Goal: Transaction & Acquisition: Purchase product/service

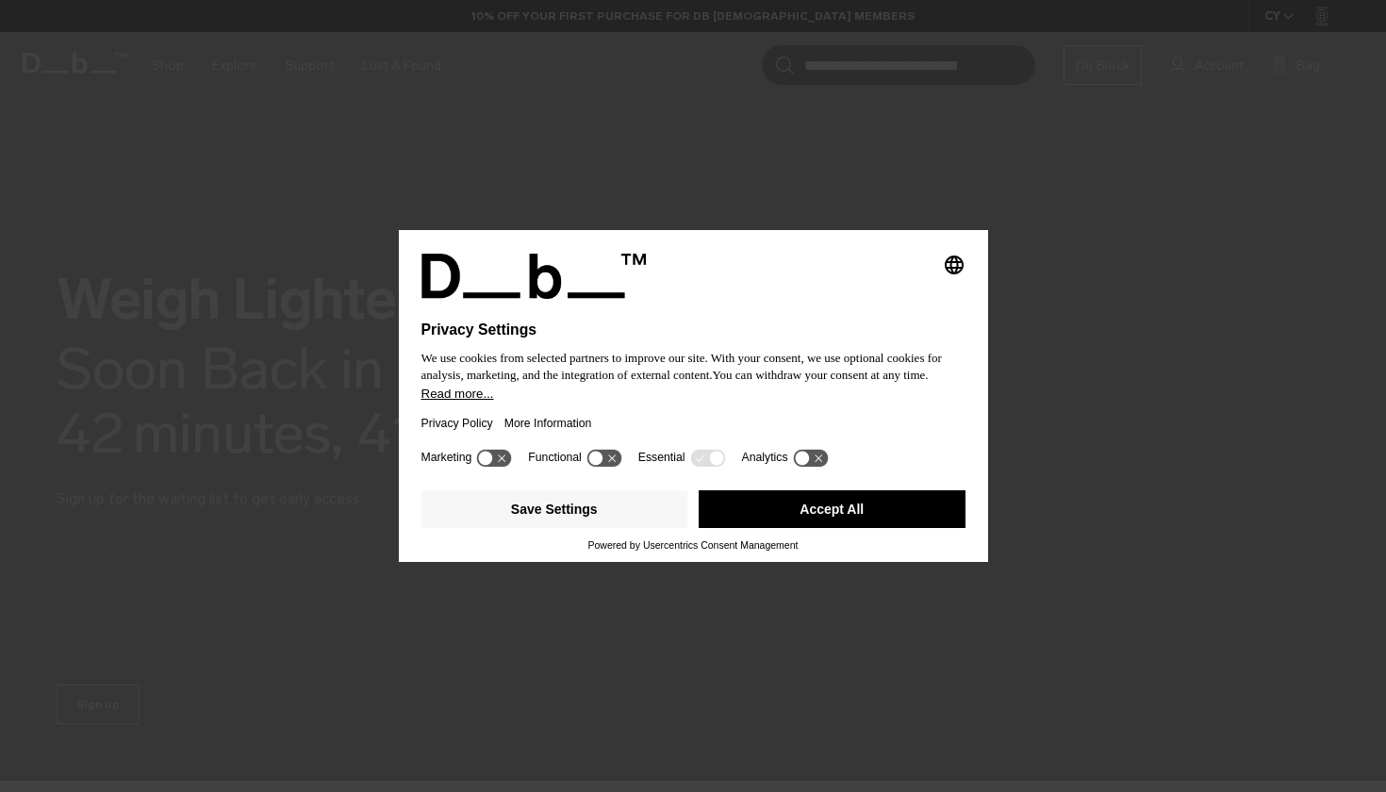
click at [752, 514] on button "Accept All" at bounding box center [831, 509] width 267 height 38
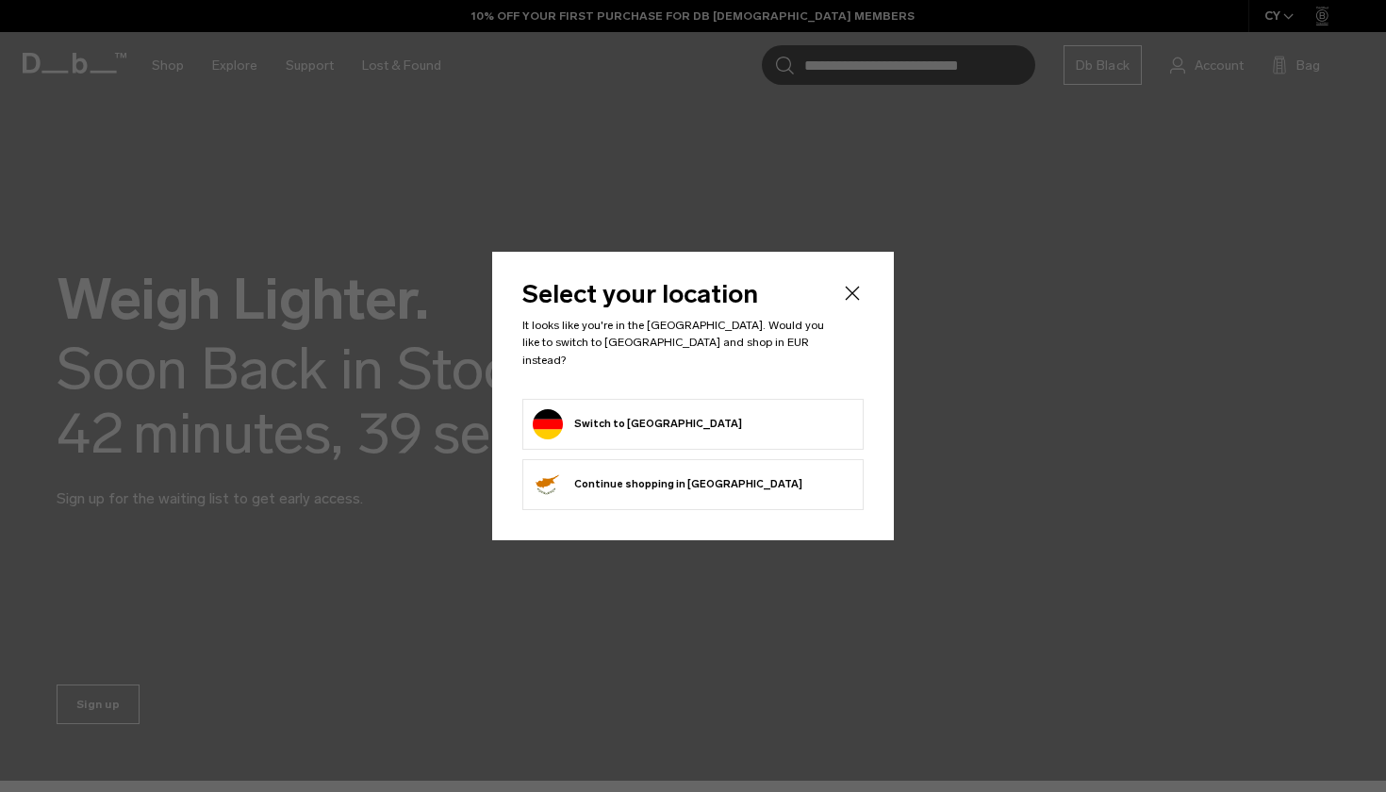
click at [855, 300] on icon "Close" at bounding box center [852, 294] width 14 height 14
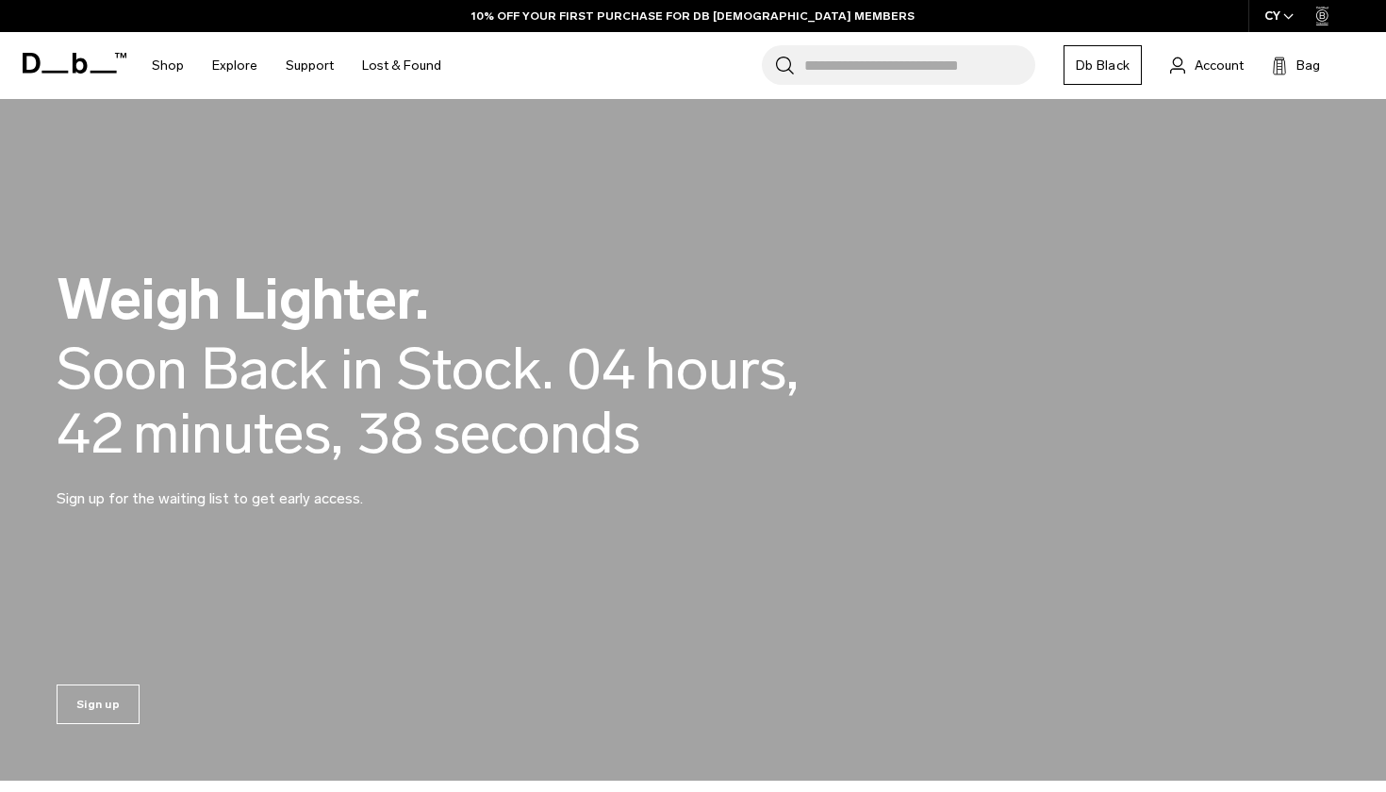
click at [868, 72] on input "Search for Bags, Luggage..." at bounding box center [919, 65] width 231 height 40
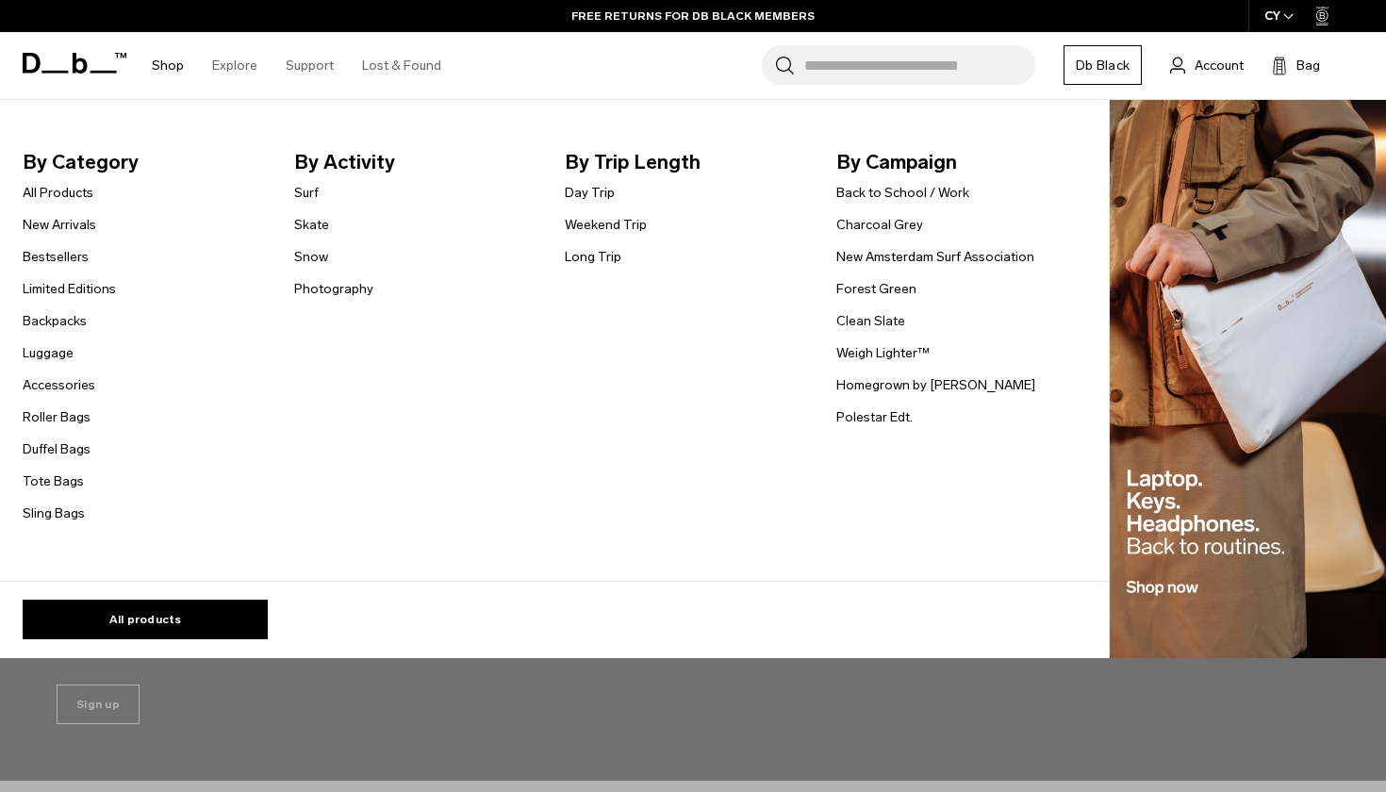
click at [167, 68] on link "Shop" at bounding box center [168, 65] width 32 height 67
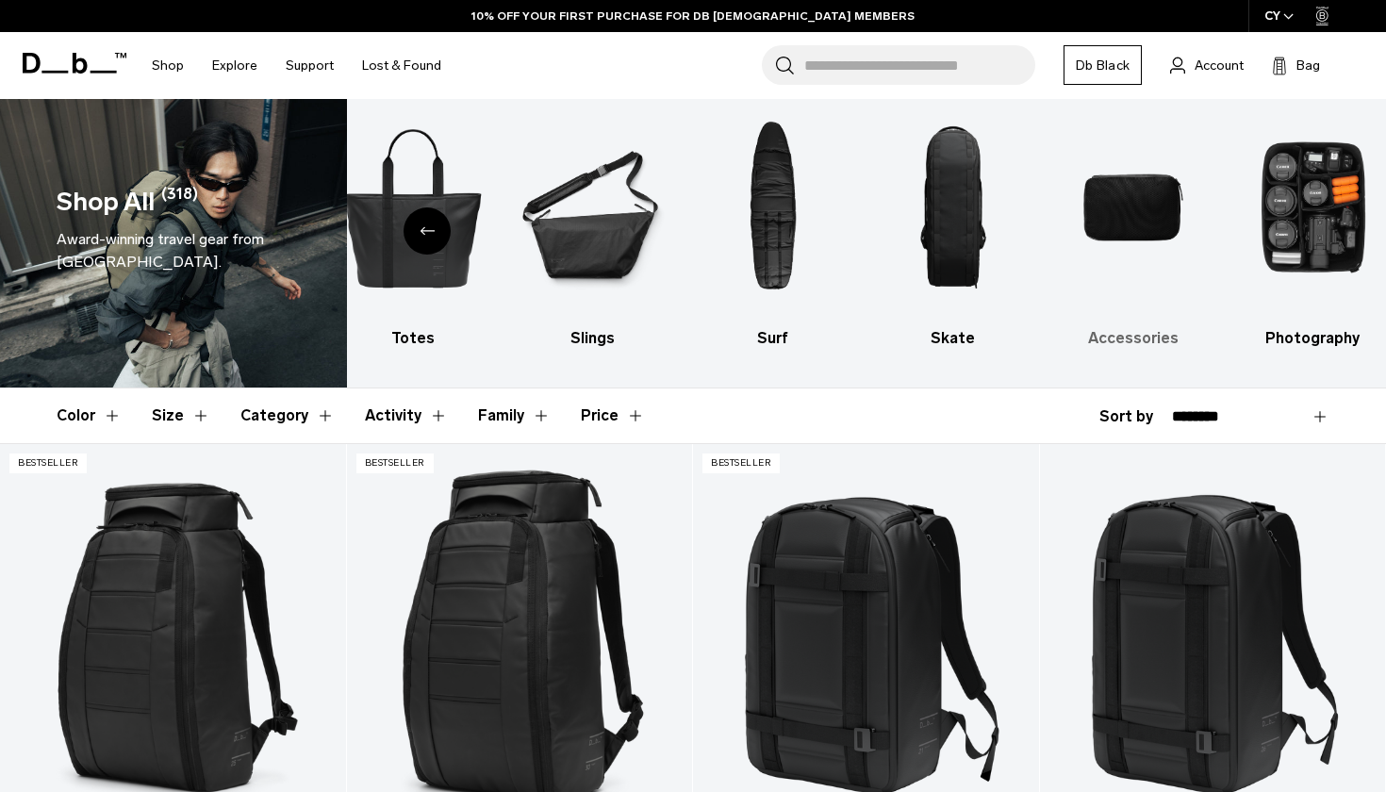
click at [1147, 209] on img "9 / 10" at bounding box center [1132, 207] width 147 height 221
click at [1124, 196] on img "9 / 10" at bounding box center [1132, 207] width 147 height 221
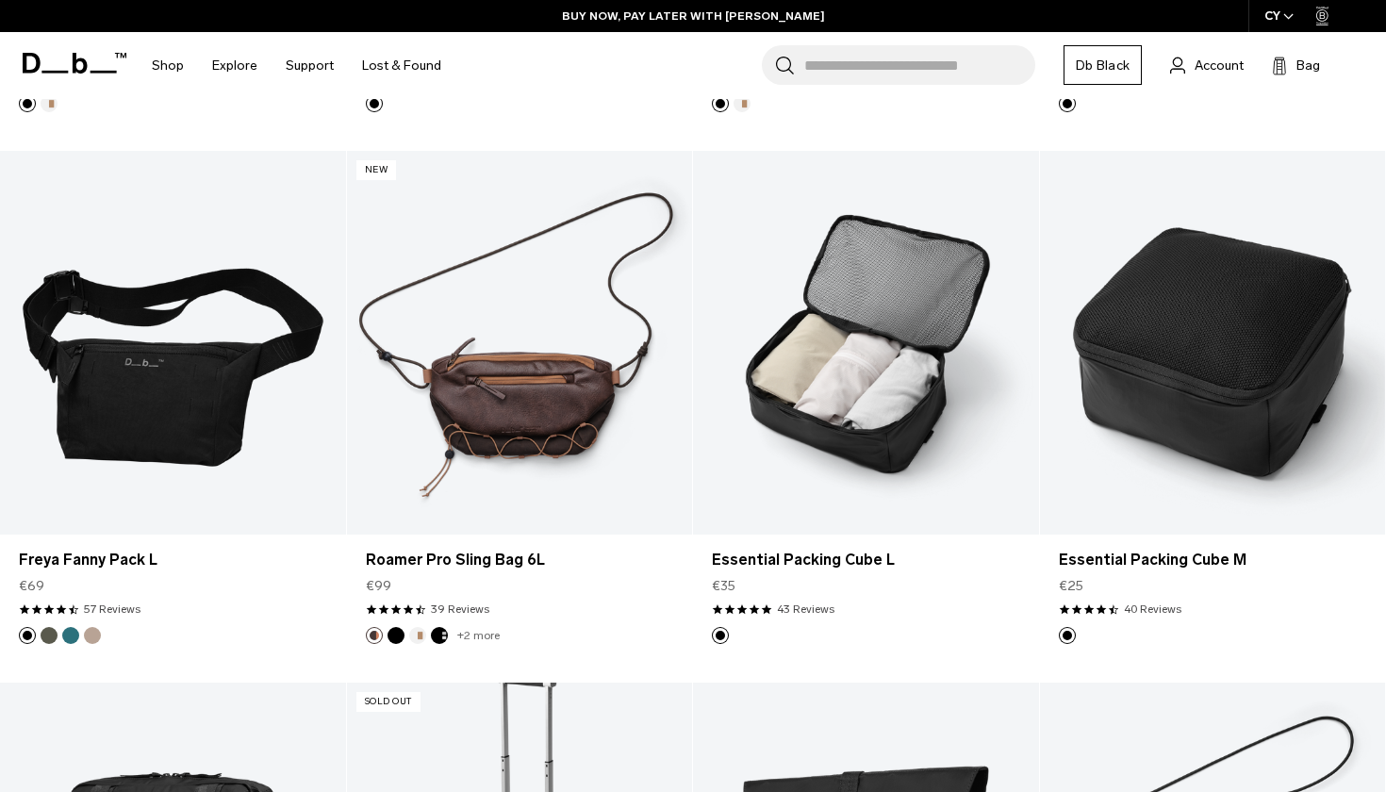
scroll to position [2967, 0]
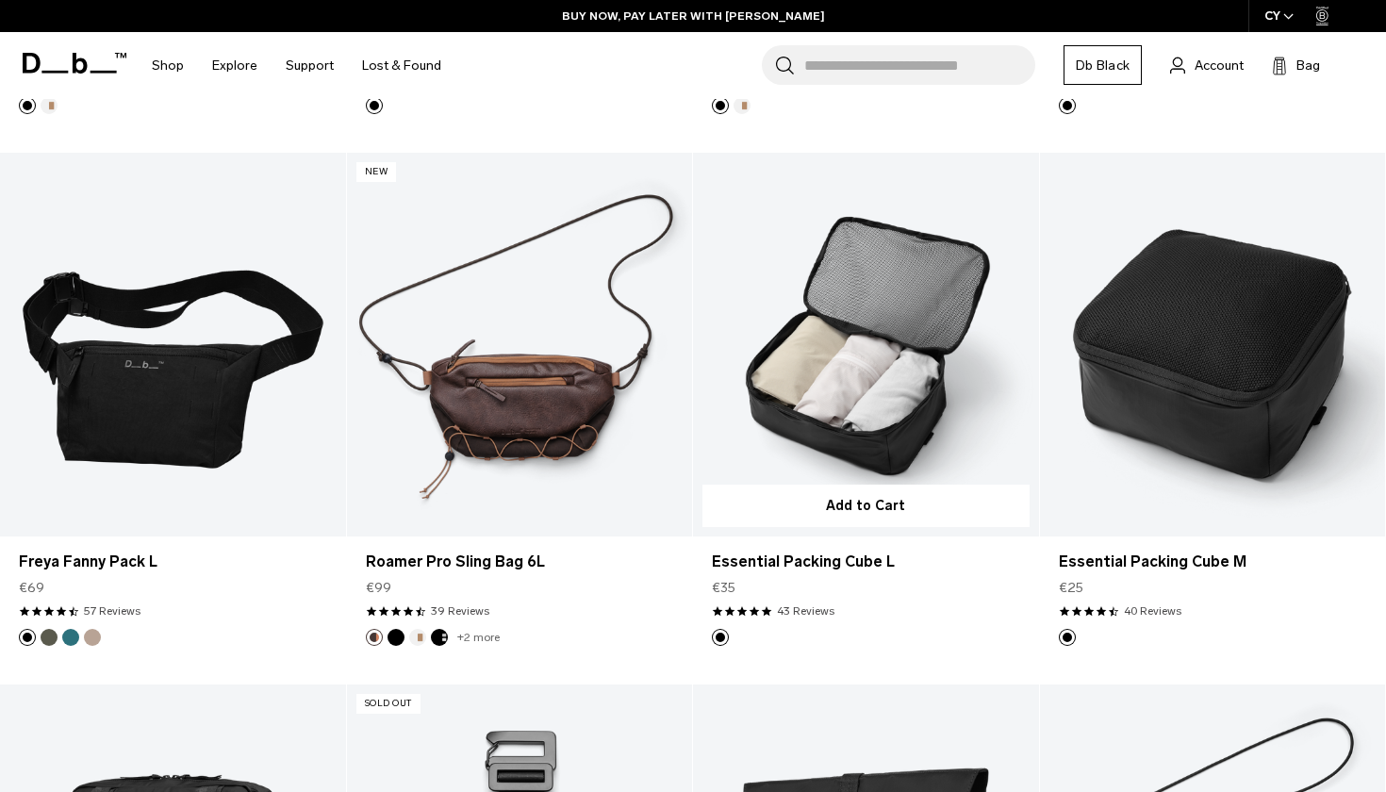
click at [816, 395] on link "Essential Packing Cube L" at bounding box center [866, 345] width 346 height 384
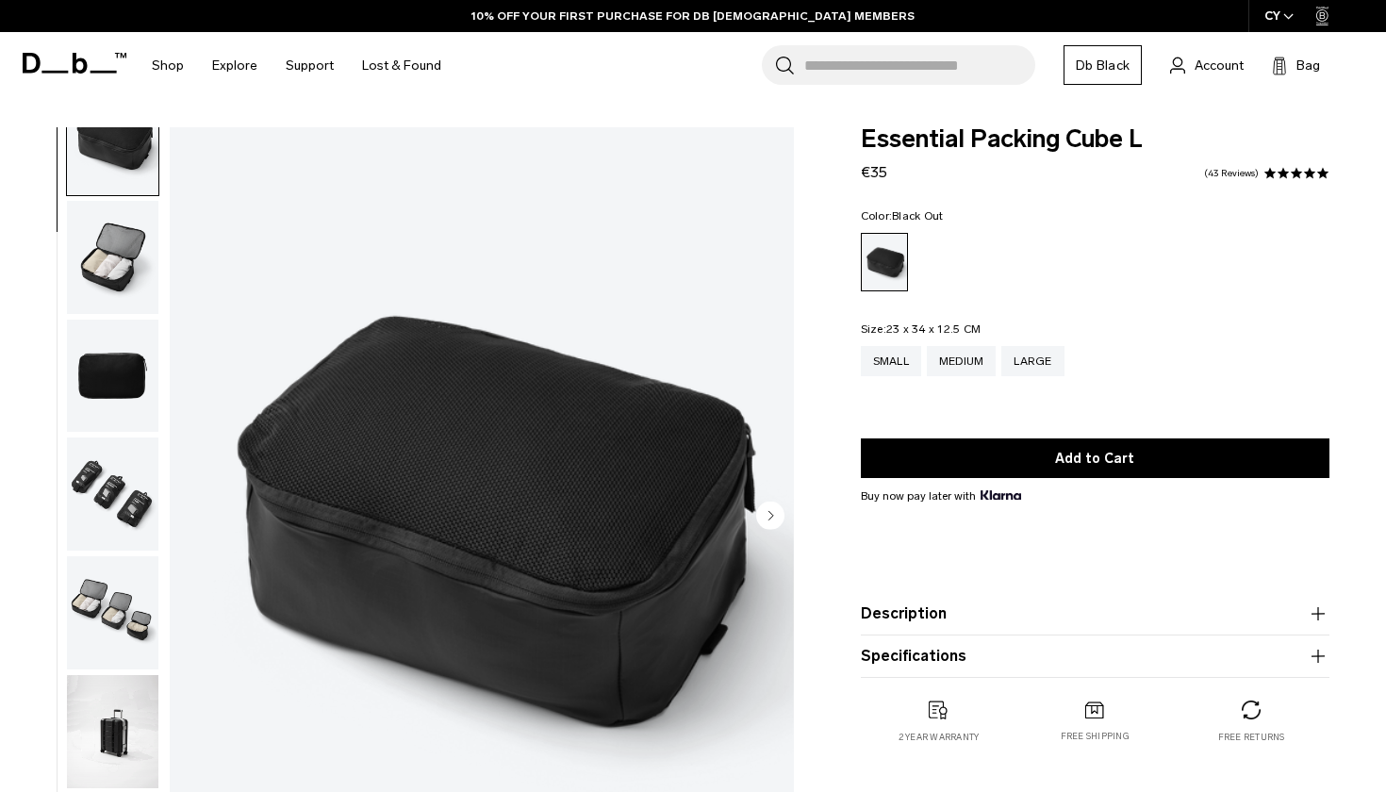
scroll to position [57, 0]
click at [103, 612] on img "button" at bounding box center [112, 612] width 91 height 113
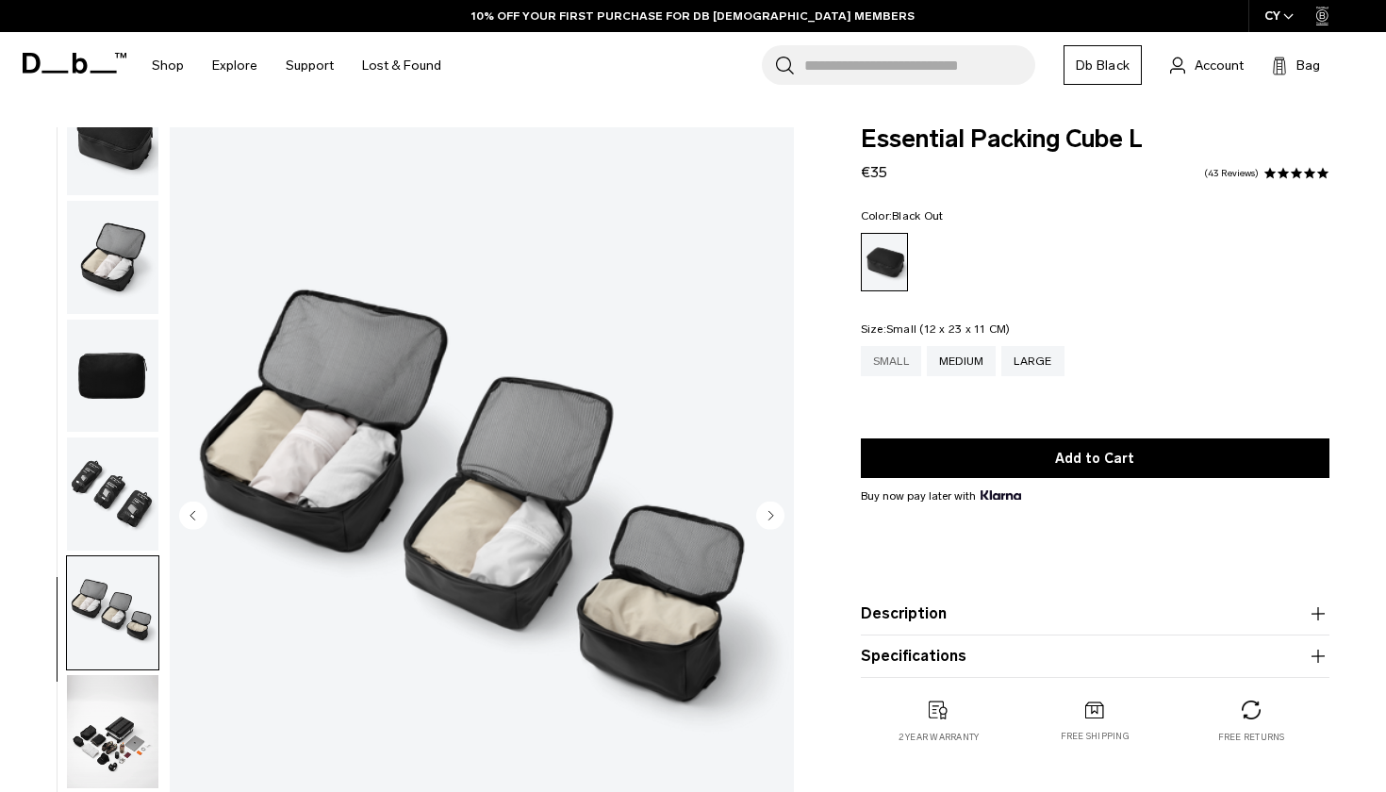
click at [906, 359] on div "Small" at bounding box center [891, 361] width 60 height 30
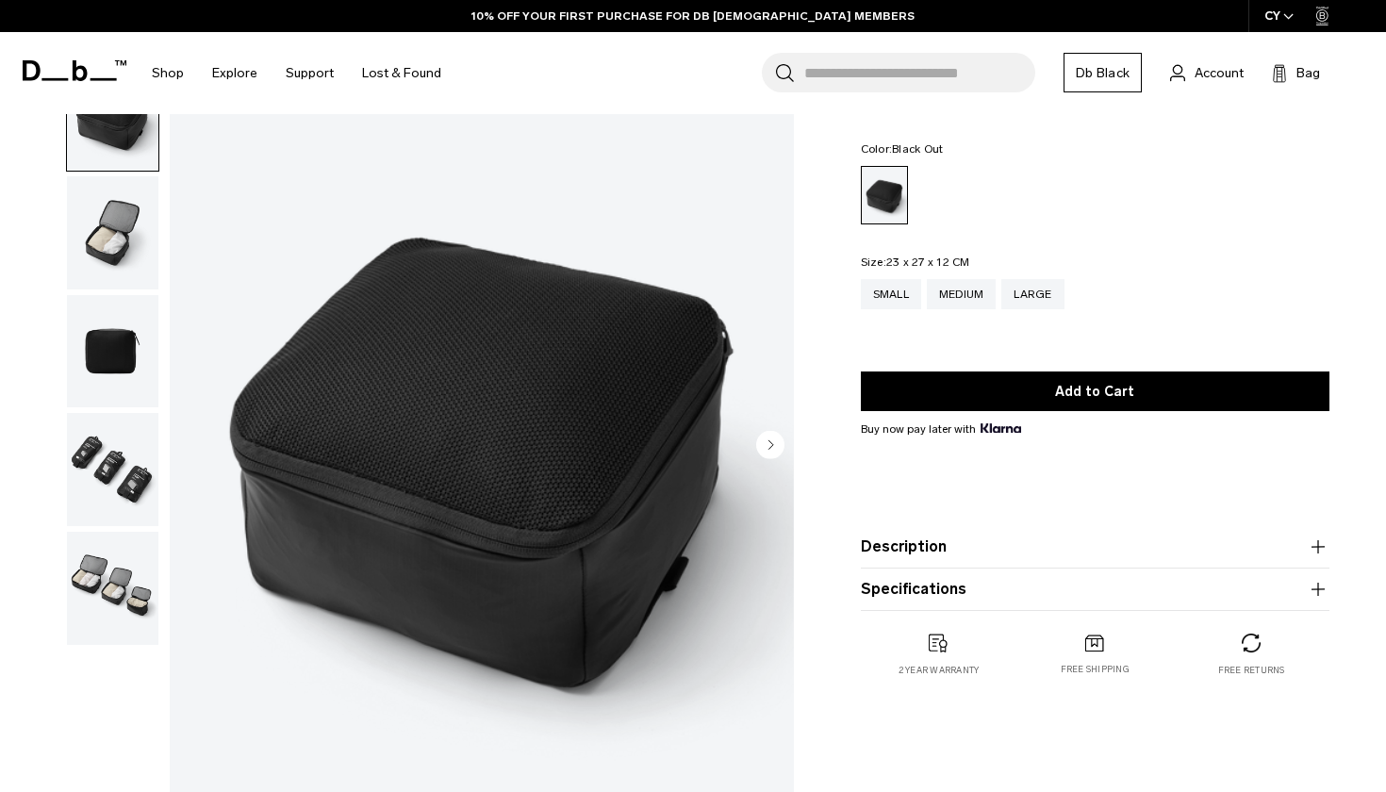
scroll to position [239, 0]
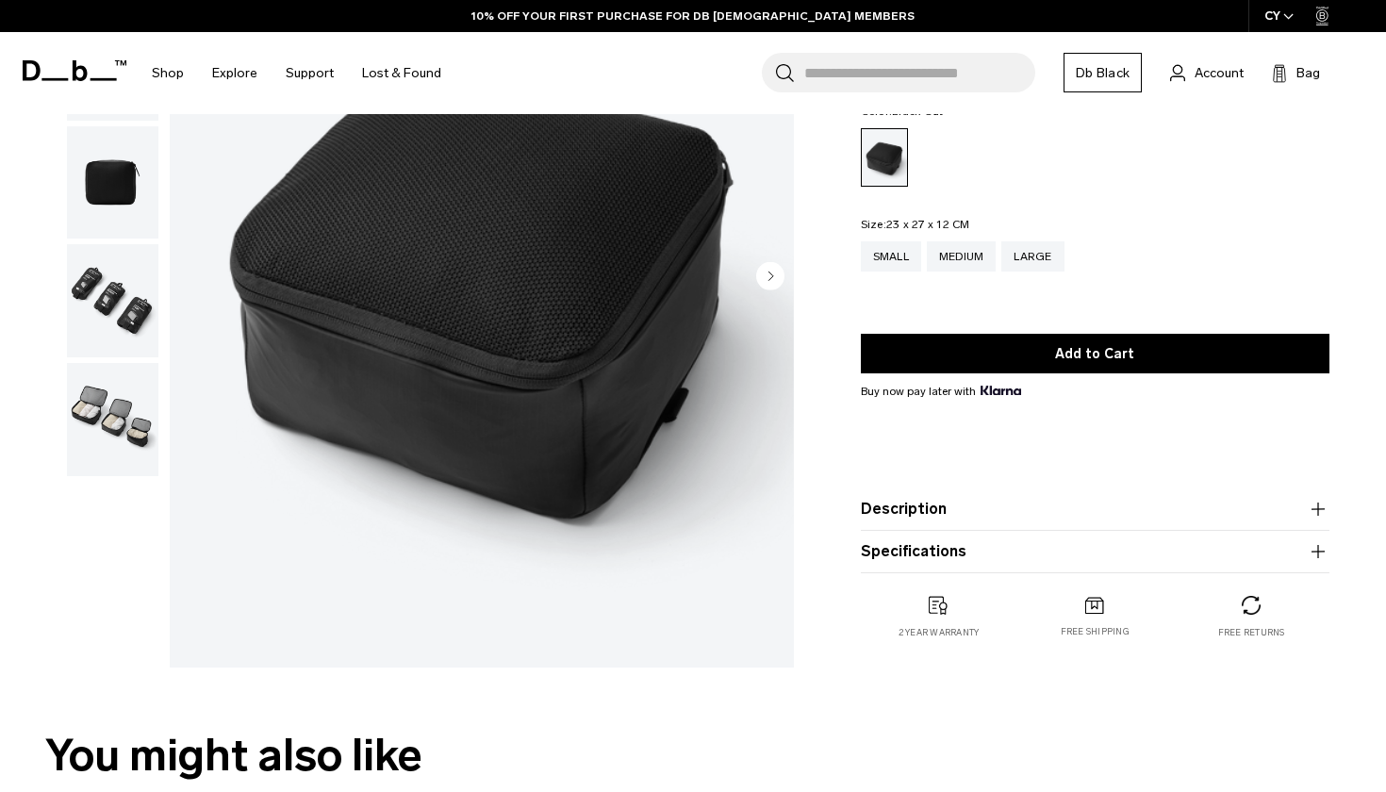
click at [109, 409] on img "button" at bounding box center [112, 419] width 91 height 113
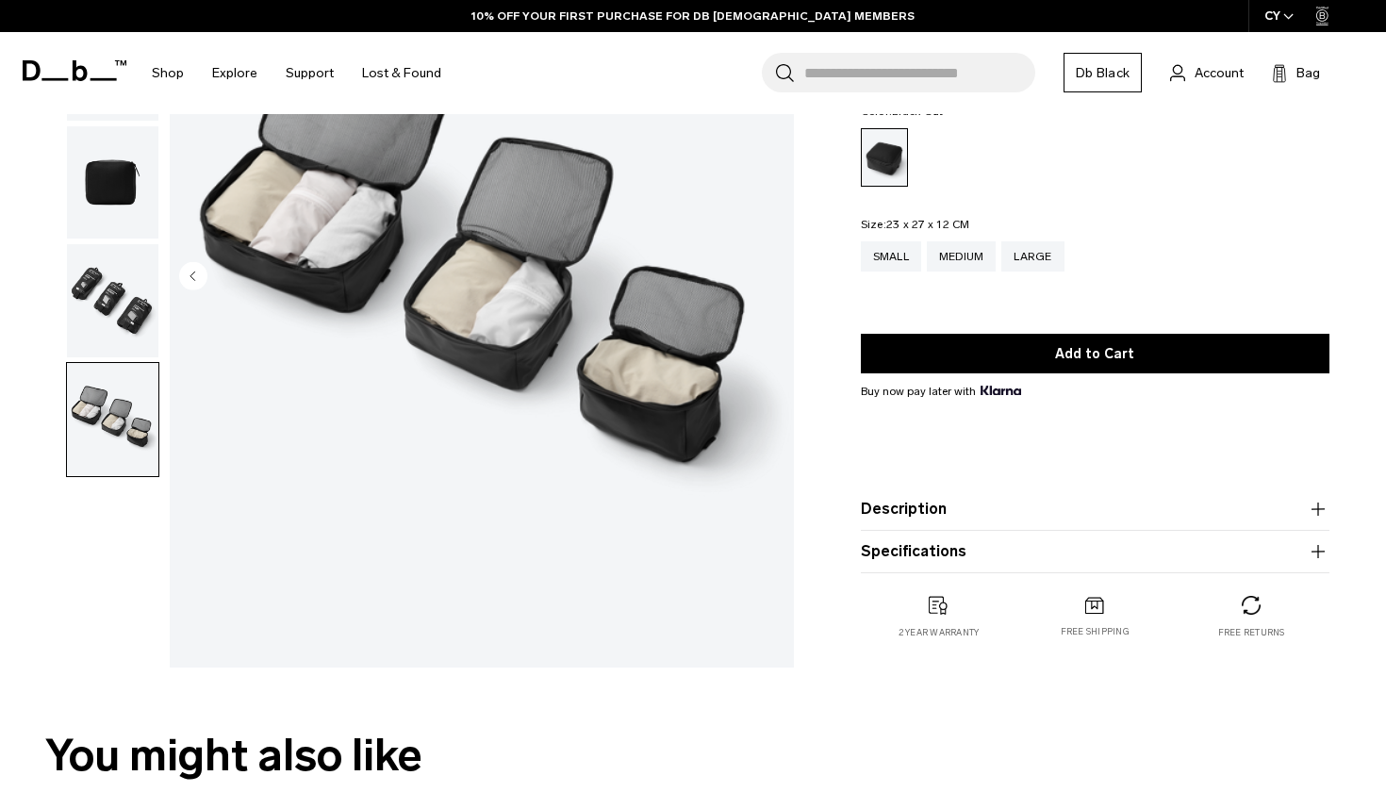
click at [89, 332] on img "button" at bounding box center [112, 300] width 91 height 113
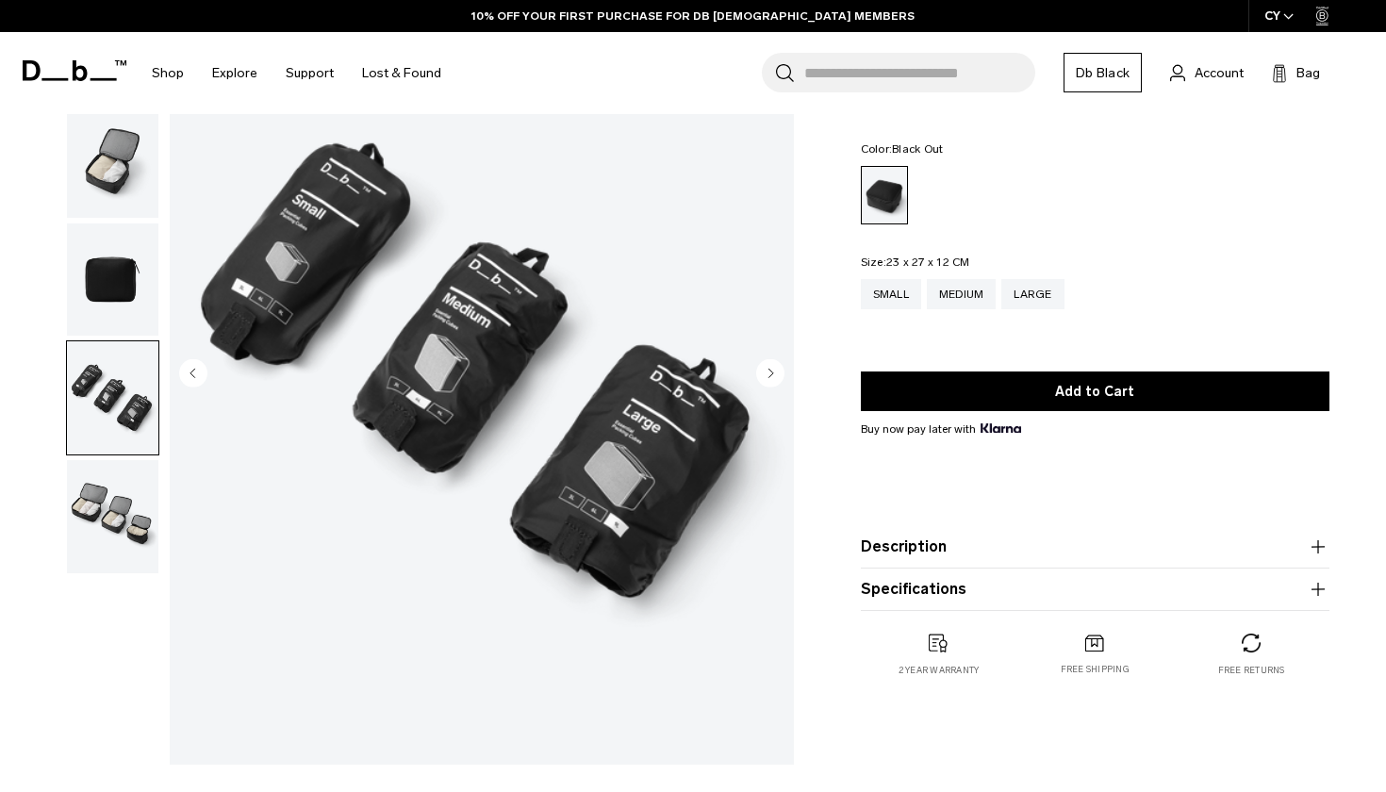
scroll to position [137, 0]
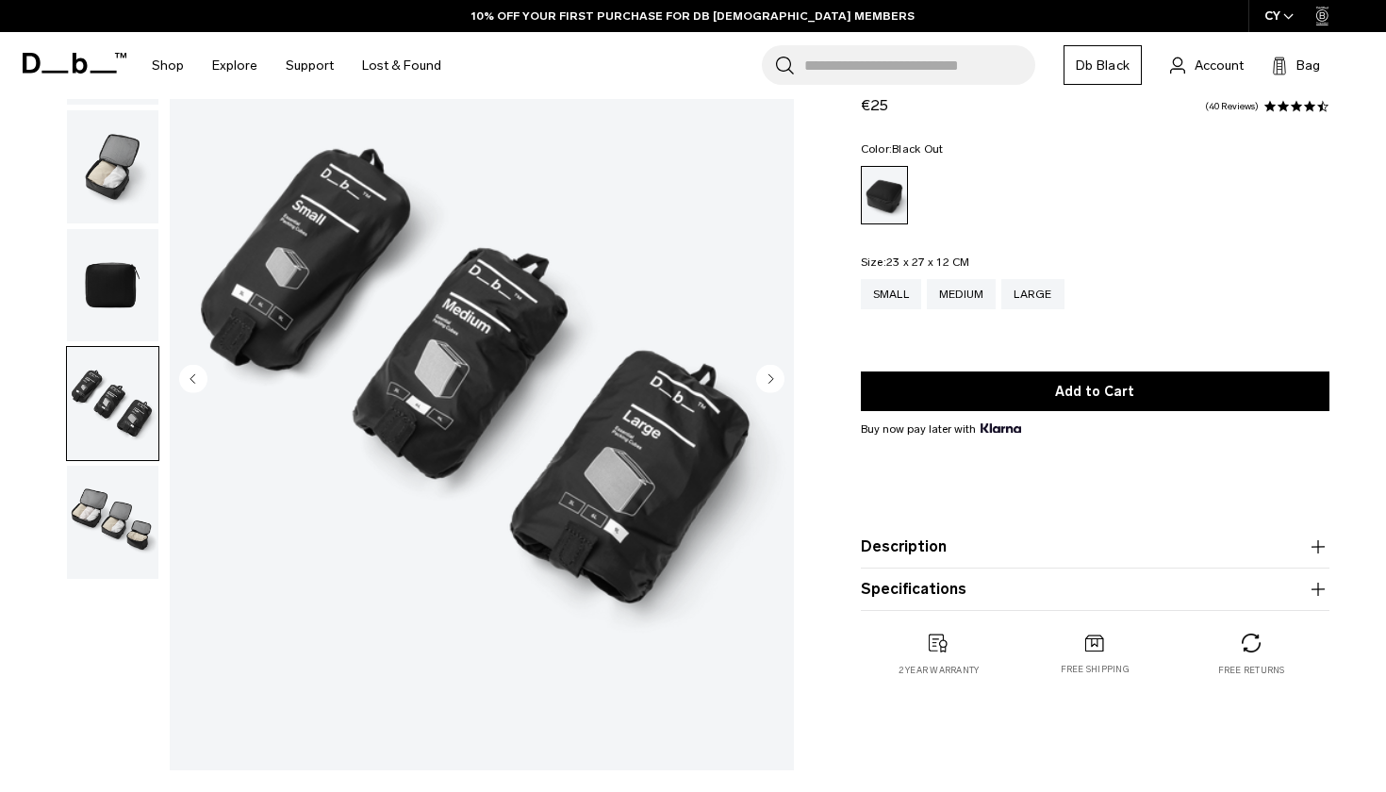
click at [102, 281] on img "button" at bounding box center [112, 285] width 91 height 113
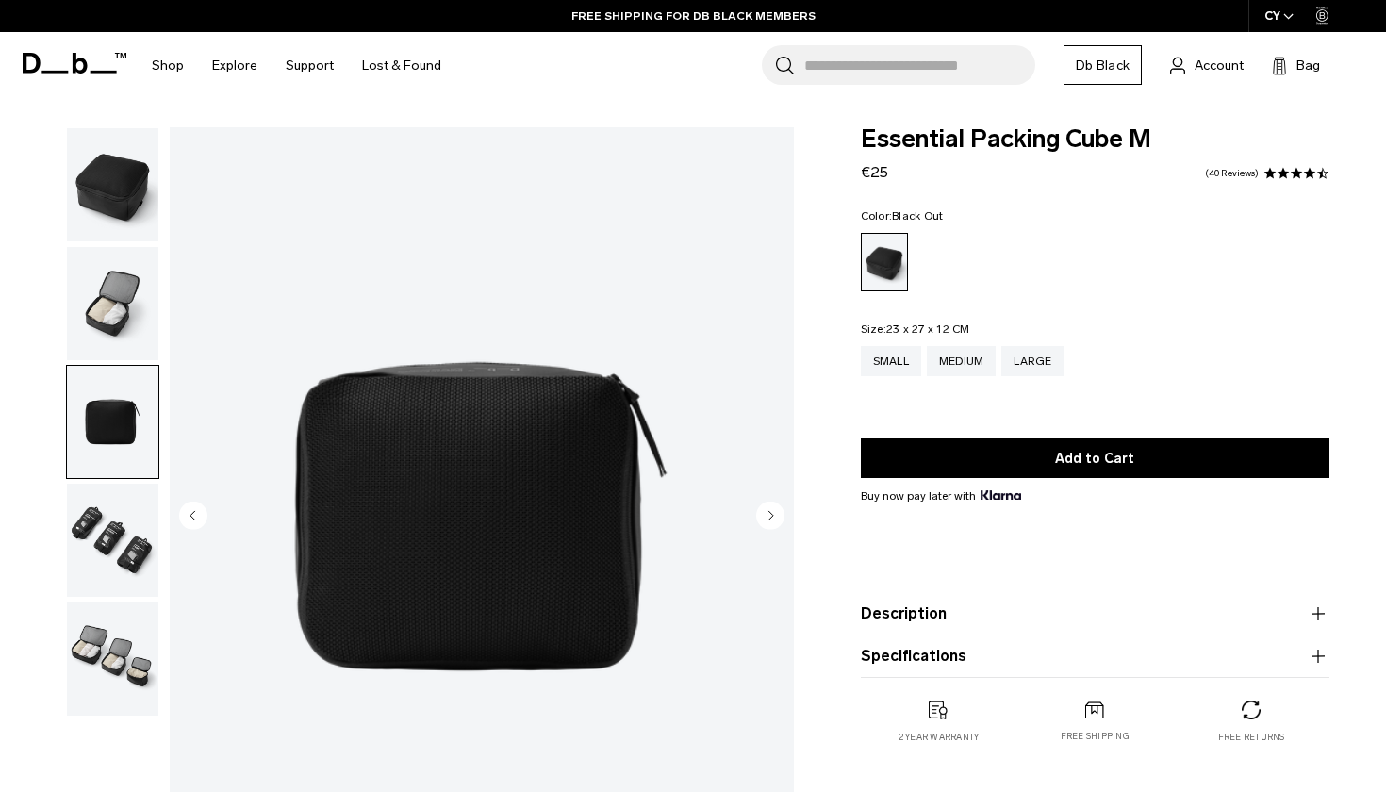
scroll to position [0, 0]
click at [118, 265] on img "button" at bounding box center [112, 303] width 91 height 113
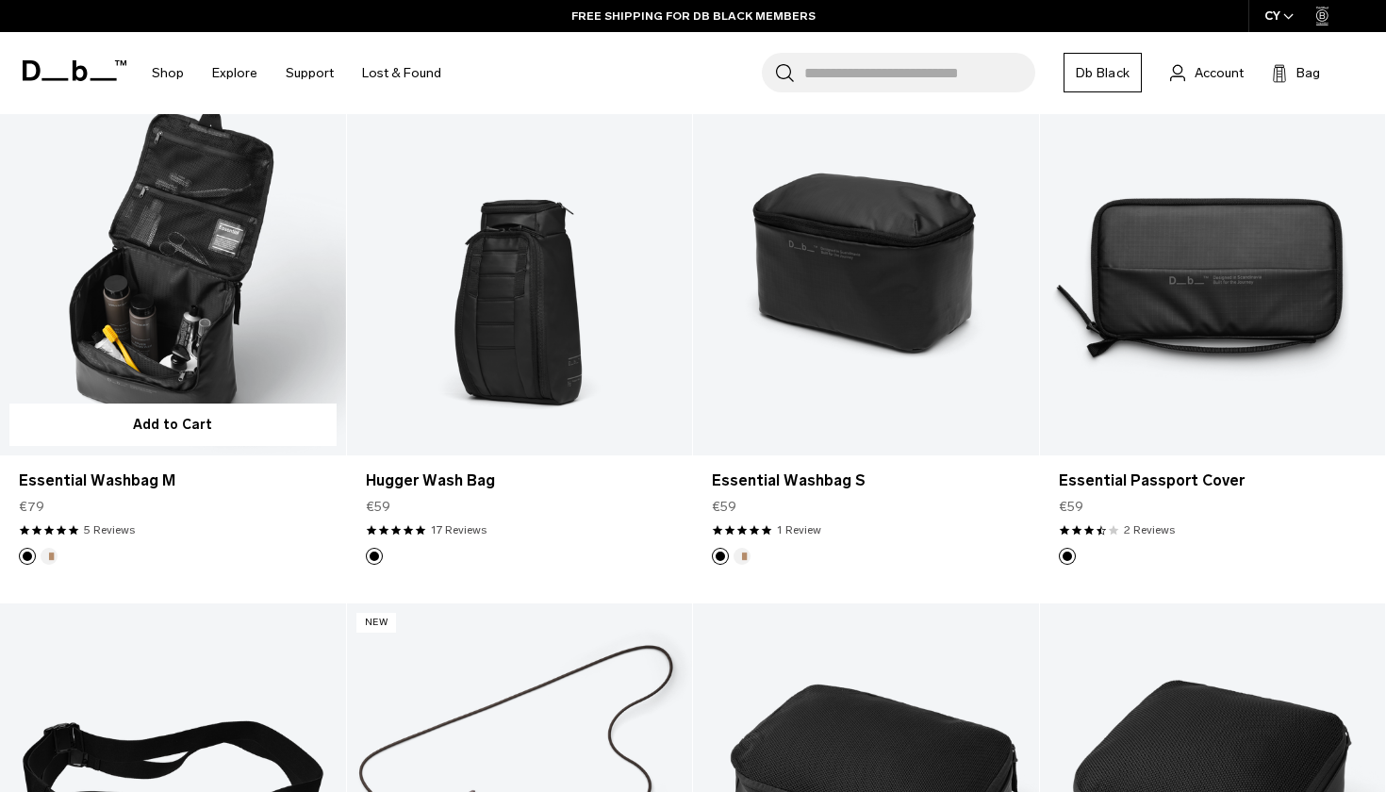
scroll to position [2518, 0]
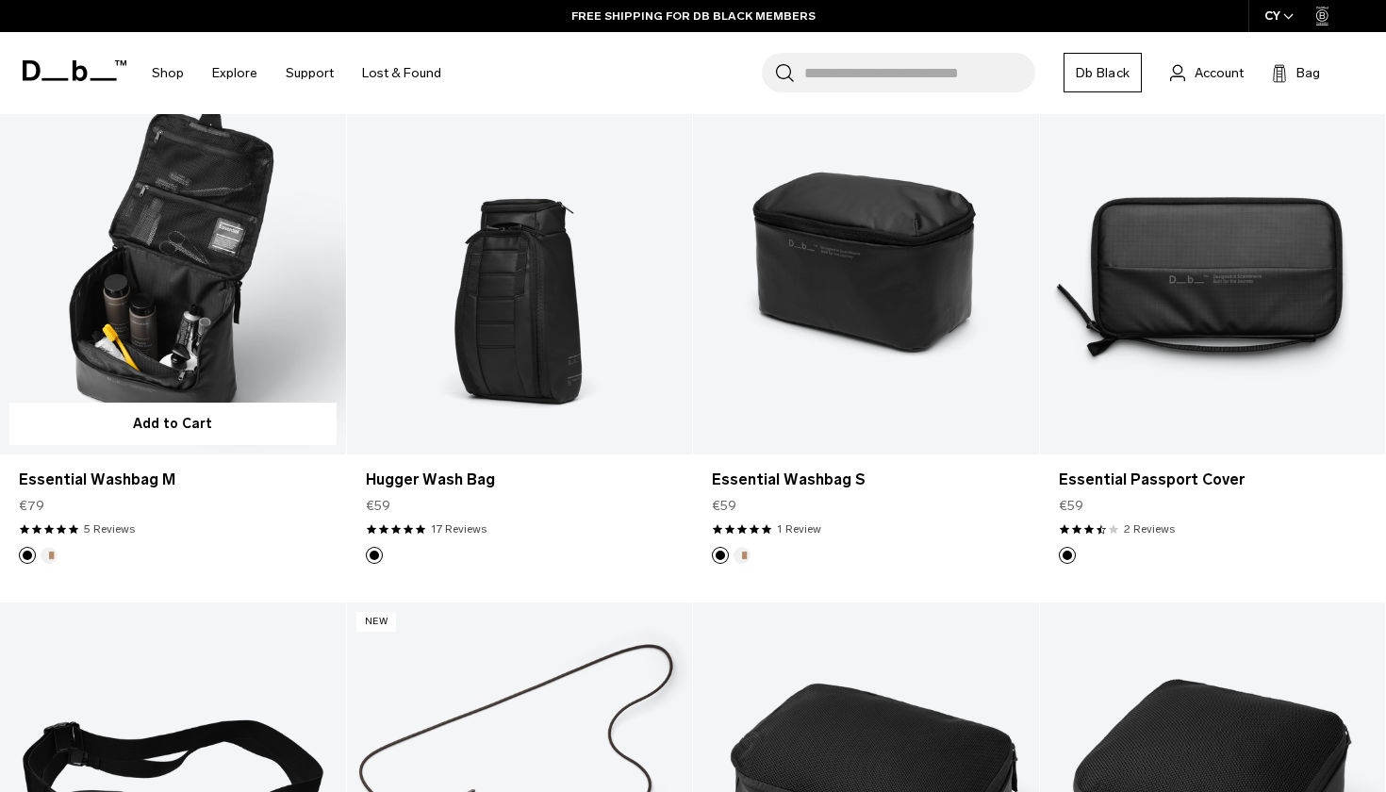
click at [246, 324] on link "Essential Washbag M" at bounding box center [173, 263] width 346 height 384
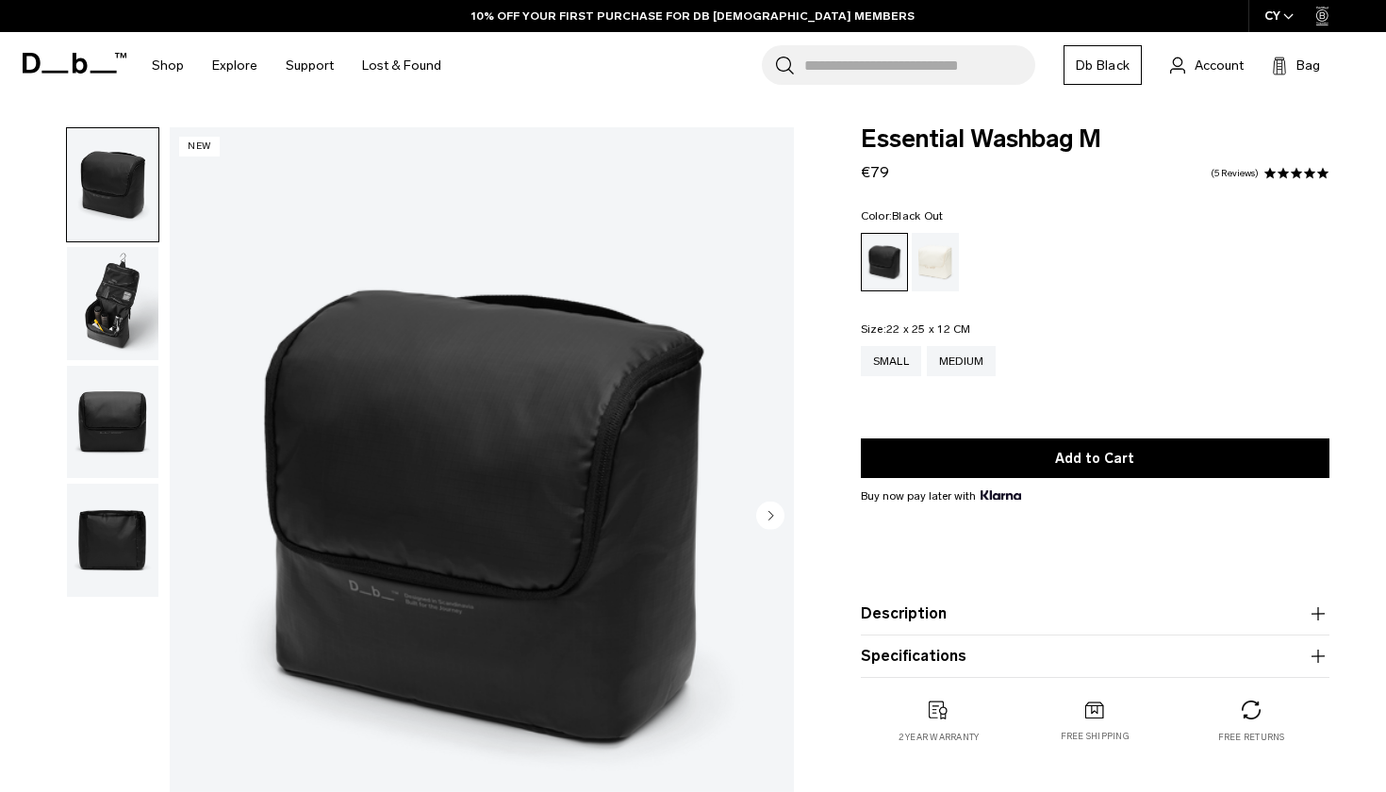
click at [131, 289] on img "button" at bounding box center [112, 303] width 91 height 113
